Goal: Transaction & Acquisition: Purchase product/service

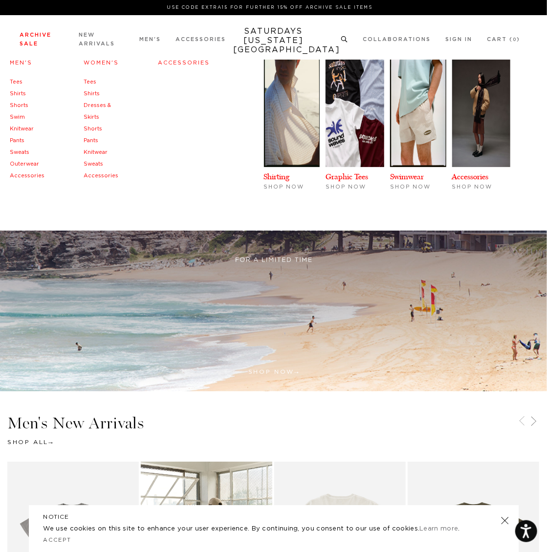
click at [18, 150] on link "Sweats" at bounding box center [20, 152] width 20 height 5
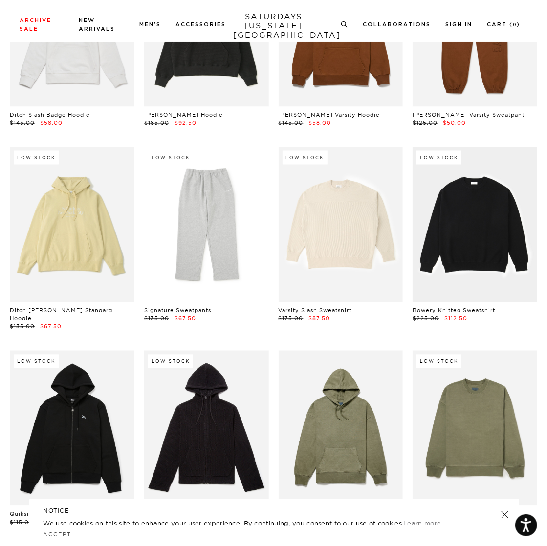
scroll to position [739, 0]
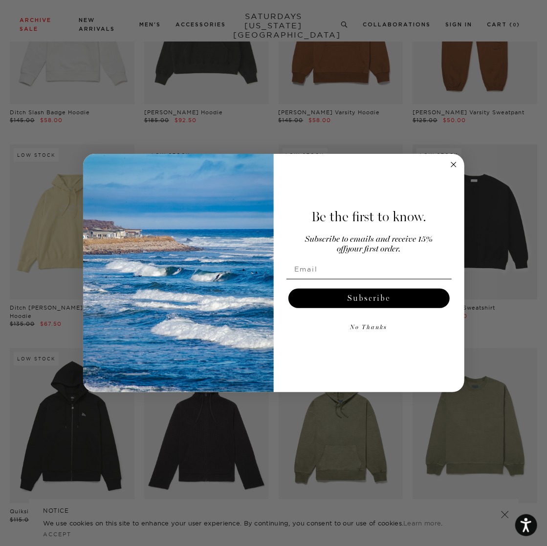
click at [456, 165] on circle "Close dialog" at bounding box center [453, 164] width 11 height 11
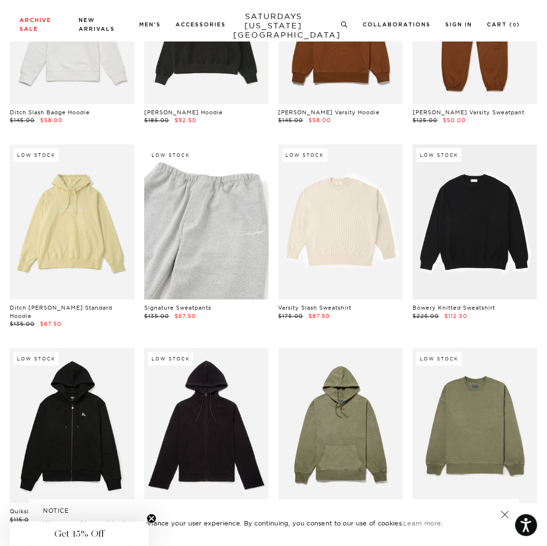
click at [210, 212] on link at bounding box center [206, 222] width 125 height 155
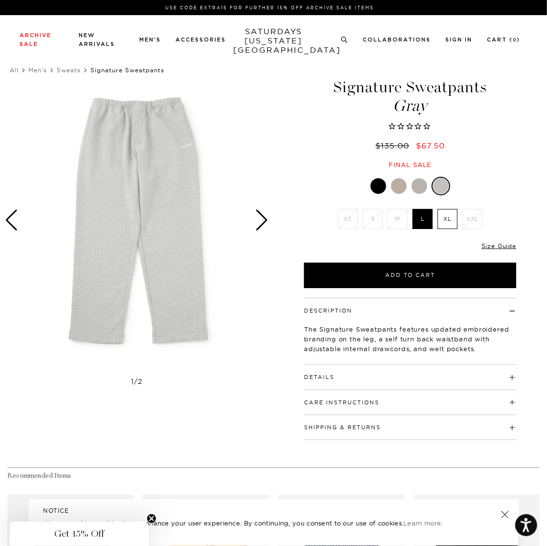
click at [265, 217] on div "Next slide" at bounding box center [262, 220] width 13 height 21
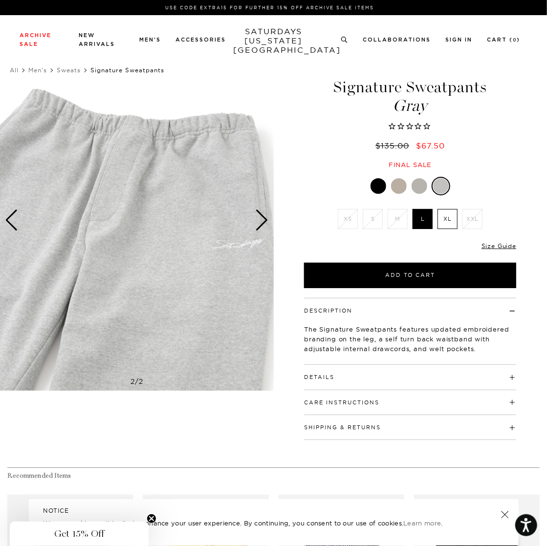
click at [265, 217] on div "Next slide" at bounding box center [262, 220] width 13 height 21
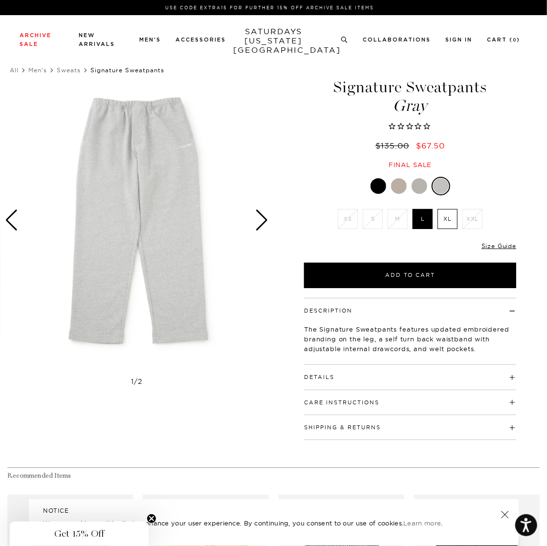
click at [265, 217] on div "Next slide" at bounding box center [262, 220] width 13 height 21
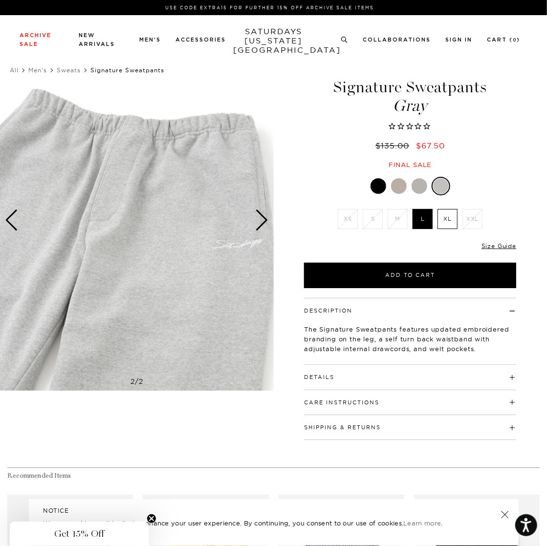
click at [265, 217] on div "Next slide" at bounding box center [262, 220] width 13 height 21
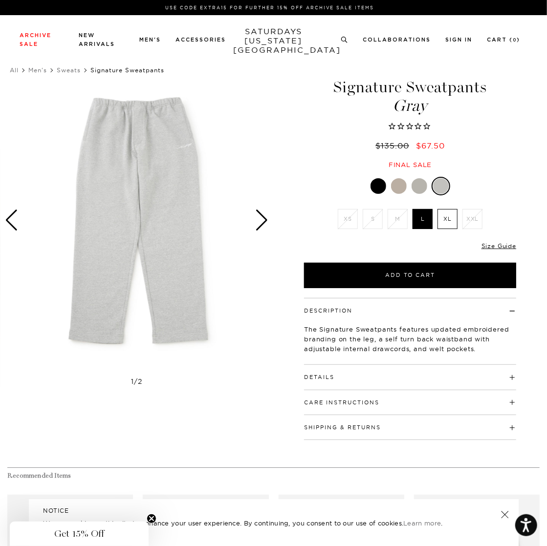
click at [419, 192] on div at bounding box center [419, 186] width 16 height 16
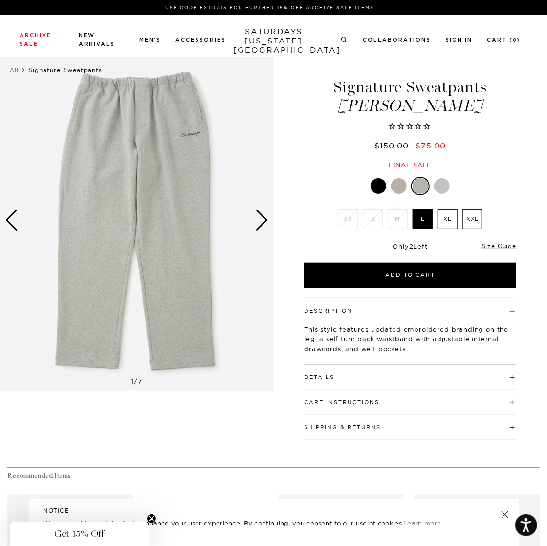
click at [267, 220] on div "Next slide" at bounding box center [262, 220] width 13 height 21
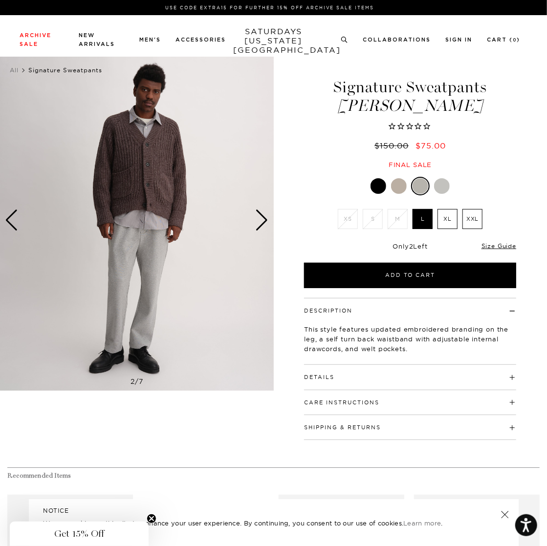
click at [267, 220] on div "Next slide" at bounding box center [262, 220] width 13 height 21
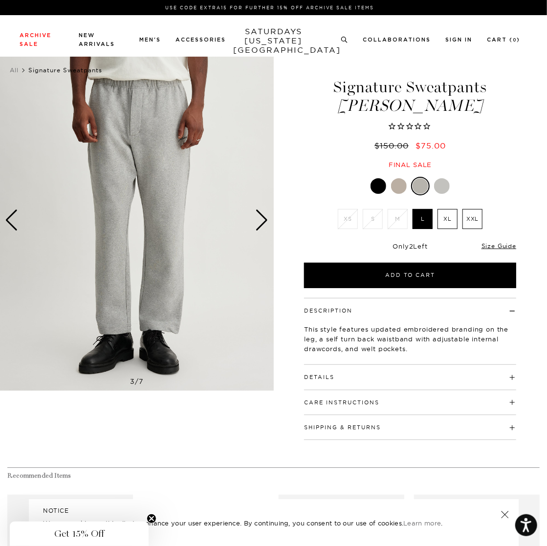
click at [446, 377] on h4 "Details" at bounding box center [410, 373] width 212 height 16
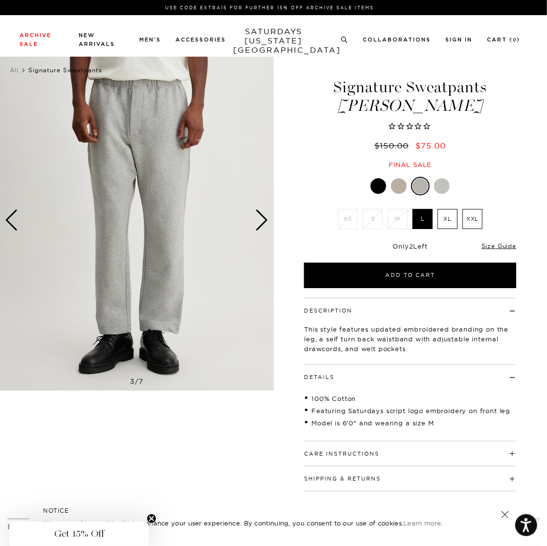
click at [264, 224] on div "Next slide" at bounding box center [262, 220] width 13 height 21
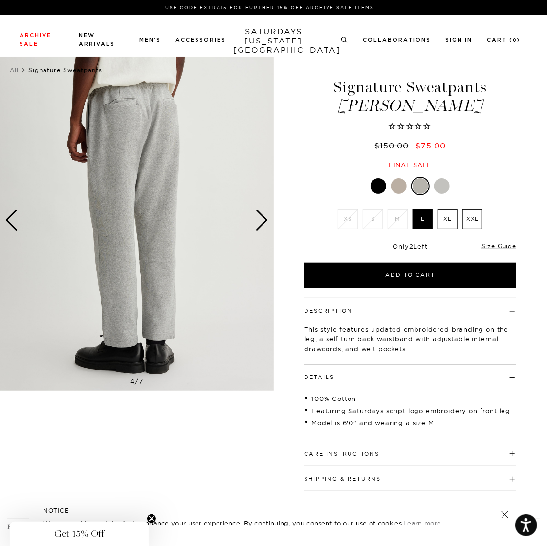
click at [264, 224] on div "Next slide" at bounding box center [262, 220] width 13 height 21
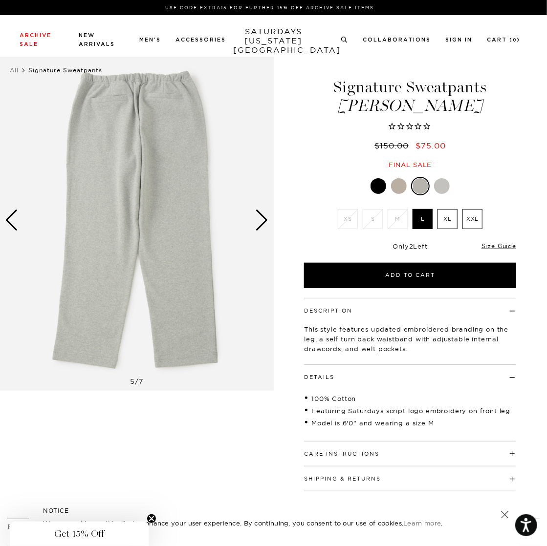
click at [264, 224] on div "Next slide" at bounding box center [262, 220] width 13 height 21
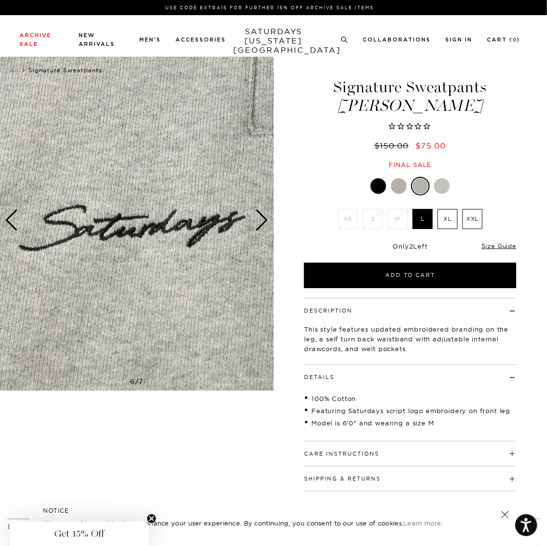
click at [264, 224] on div "Next slide" at bounding box center [262, 220] width 13 height 21
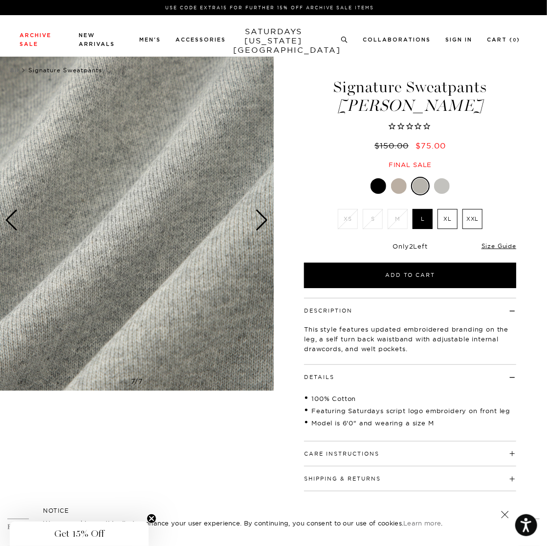
click at [444, 184] on div at bounding box center [442, 186] width 16 height 16
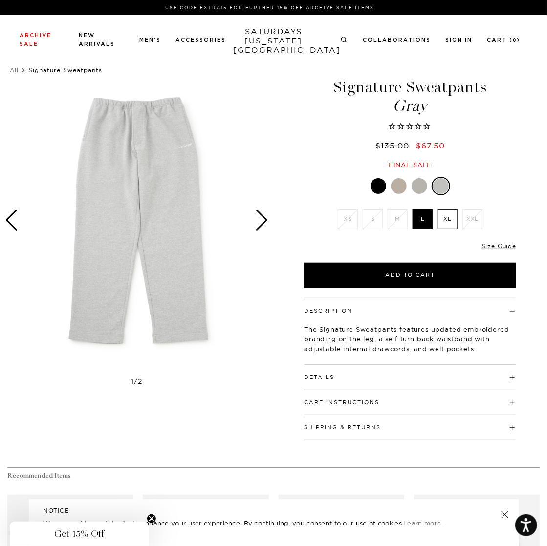
click at [263, 224] on div "Next slide" at bounding box center [262, 220] width 13 height 21
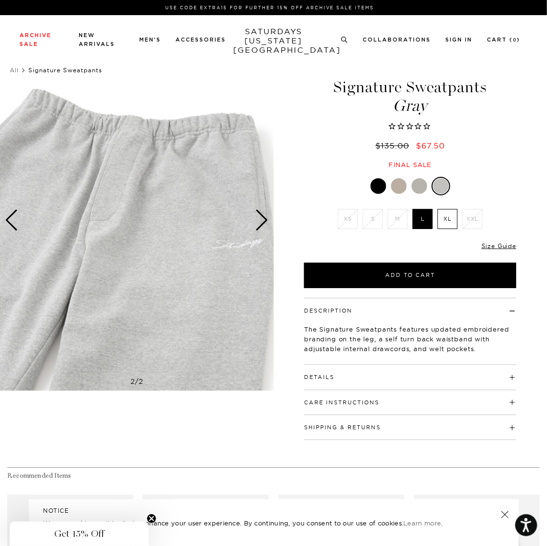
click at [258, 224] on div "Next slide" at bounding box center [262, 220] width 13 height 21
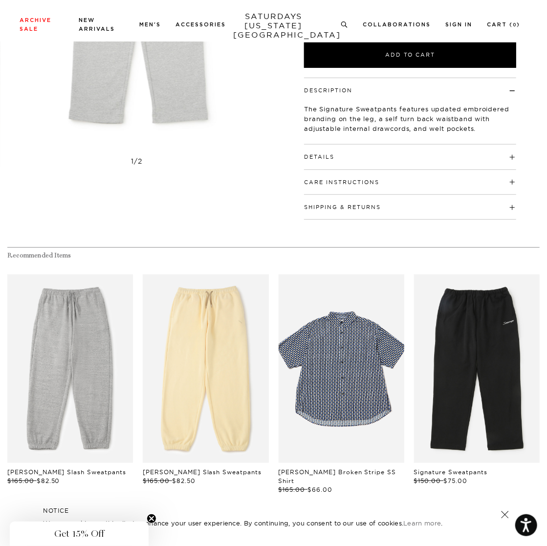
scroll to position [254, 0]
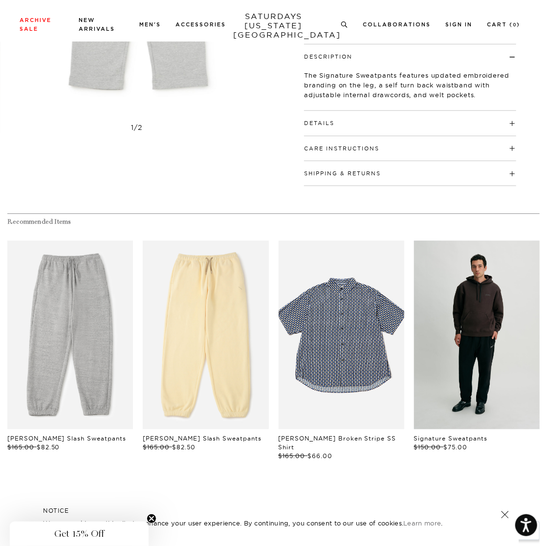
click at [492, 334] on link "files/L54_744_cb64c833-fe77-4577-8620-c9aaee024ce0.jpg" at bounding box center [477, 335] width 126 height 189
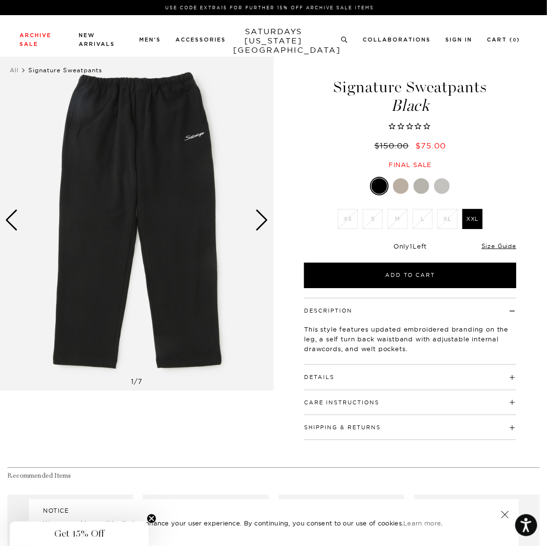
click at [402, 188] on div at bounding box center [401, 186] width 16 height 16
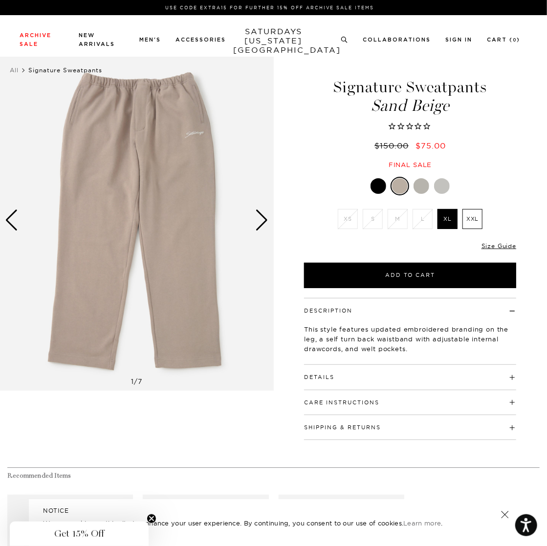
click at [420, 186] on div at bounding box center [421, 186] width 16 height 16
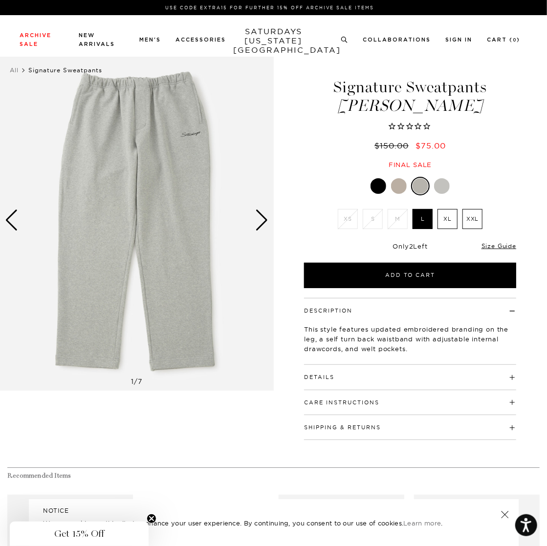
click at [260, 222] on div "Next slide" at bounding box center [262, 220] width 13 height 21
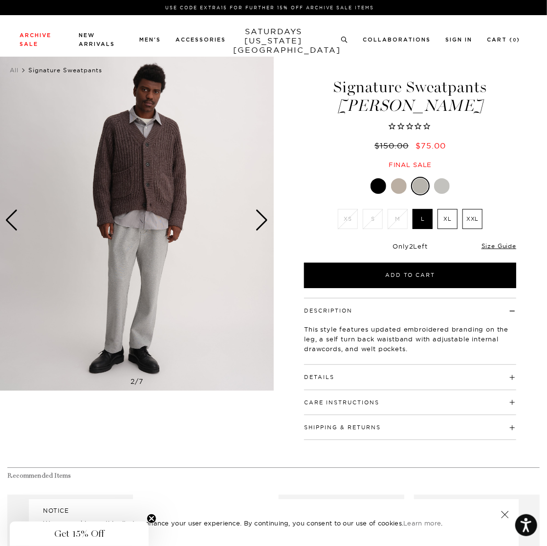
click at [347, 377] on h4 "Details" at bounding box center [410, 373] width 212 height 16
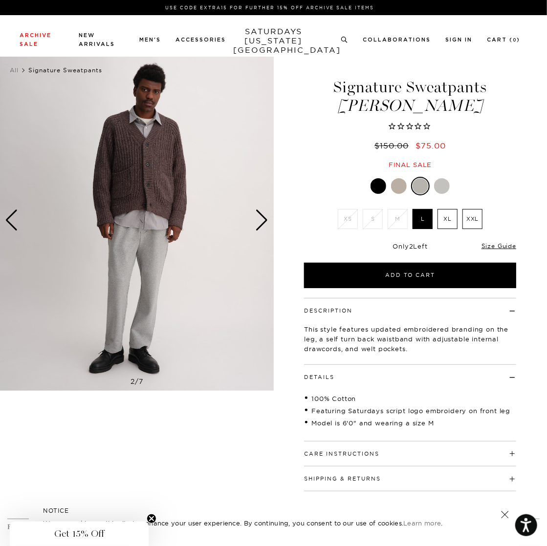
click at [263, 220] on div "Next slide" at bounding box center [262, 220] width 13 height 21
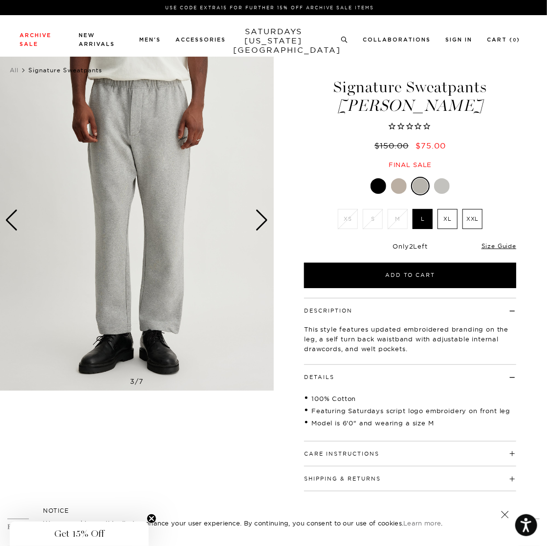
click at [265, 220] on div "Next slide" at bounding box center [262, 220] width 13 height 21
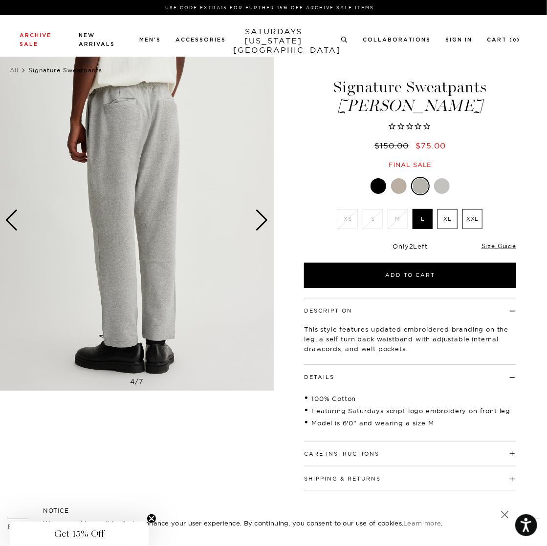
click at [265, 220] on div "Next slide" at bounding box center [262, 220] width 13 height 21
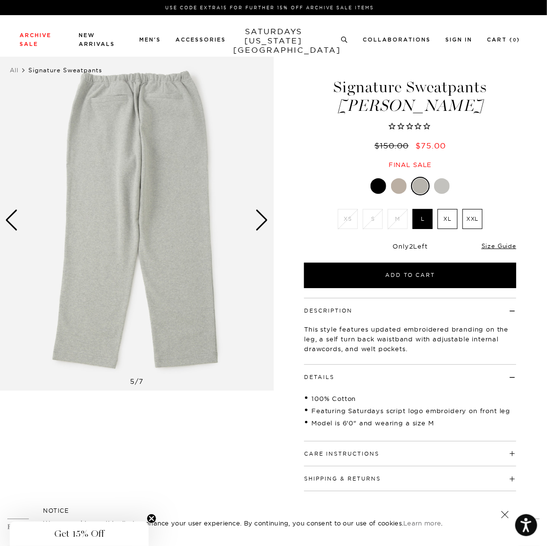
click at [265, 220] on div "Next slide" at bounding box center [262, 220] width 13 height 21
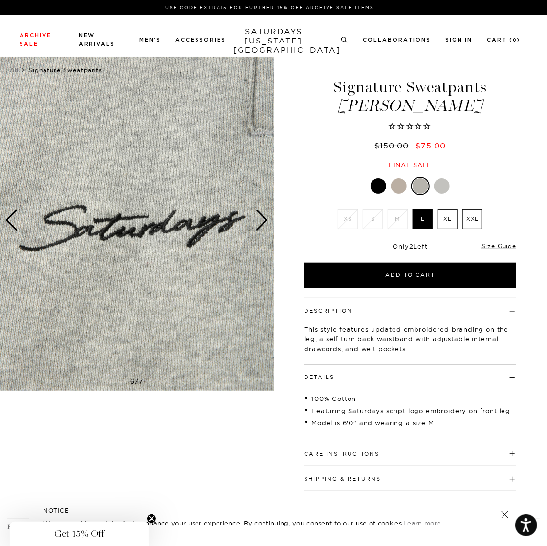
click at [265, 220] on div "Next slide" at bounding box center [262, 220] width 13 height 21
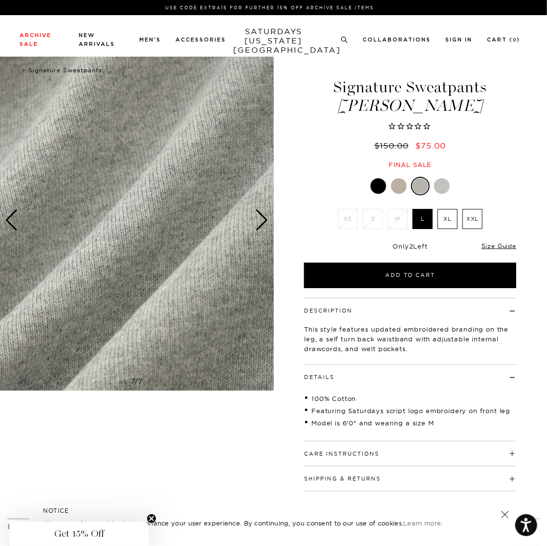
click at [265, 220] on div "Next slide" at bounding box center [262, 220] width 13 height 21
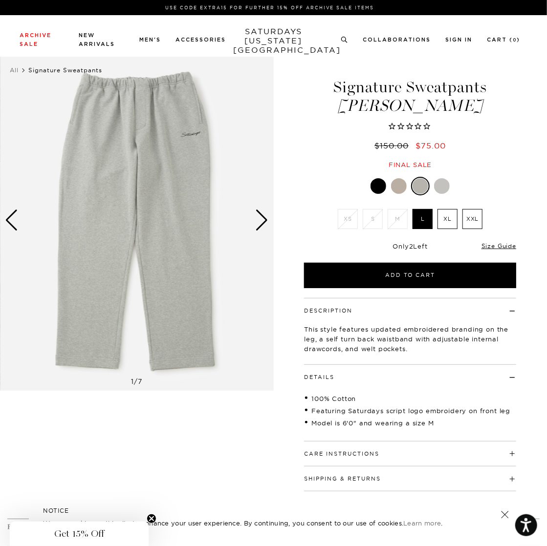
click at [265, 220] on div "Next slide" at bounding box center [262, 220] width 13 height 21
